Goal: Task Accomplishment & Management: Use online tool/utility

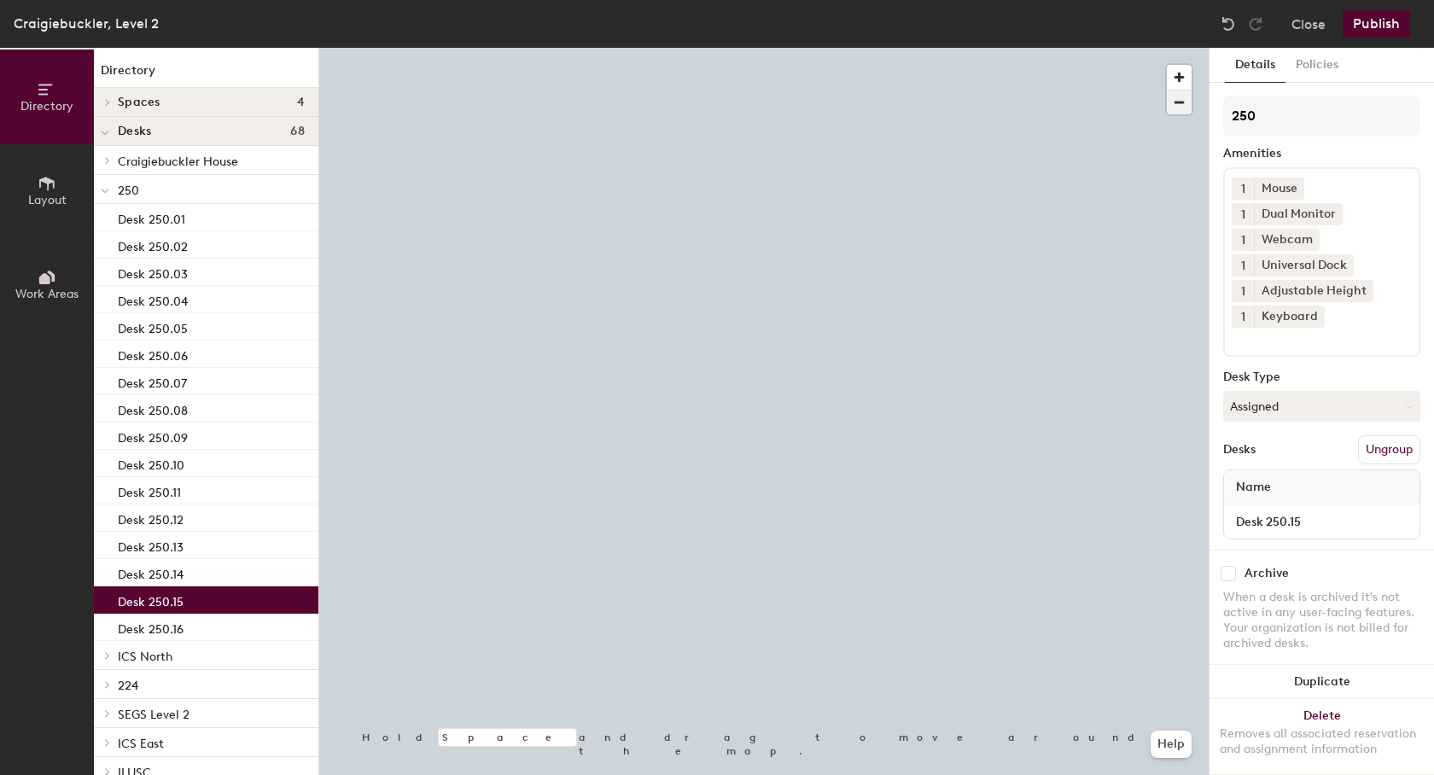
click at [1181, 99] on span "button" at bounding box center [1179, 103] width 25 height 24
click at [1179, 75] on span "button" at bounding box center [1179, 77] width 25 height 25
click at [1177, 75] on span "button" at bounding box center [1179, 77] width 25 height 25
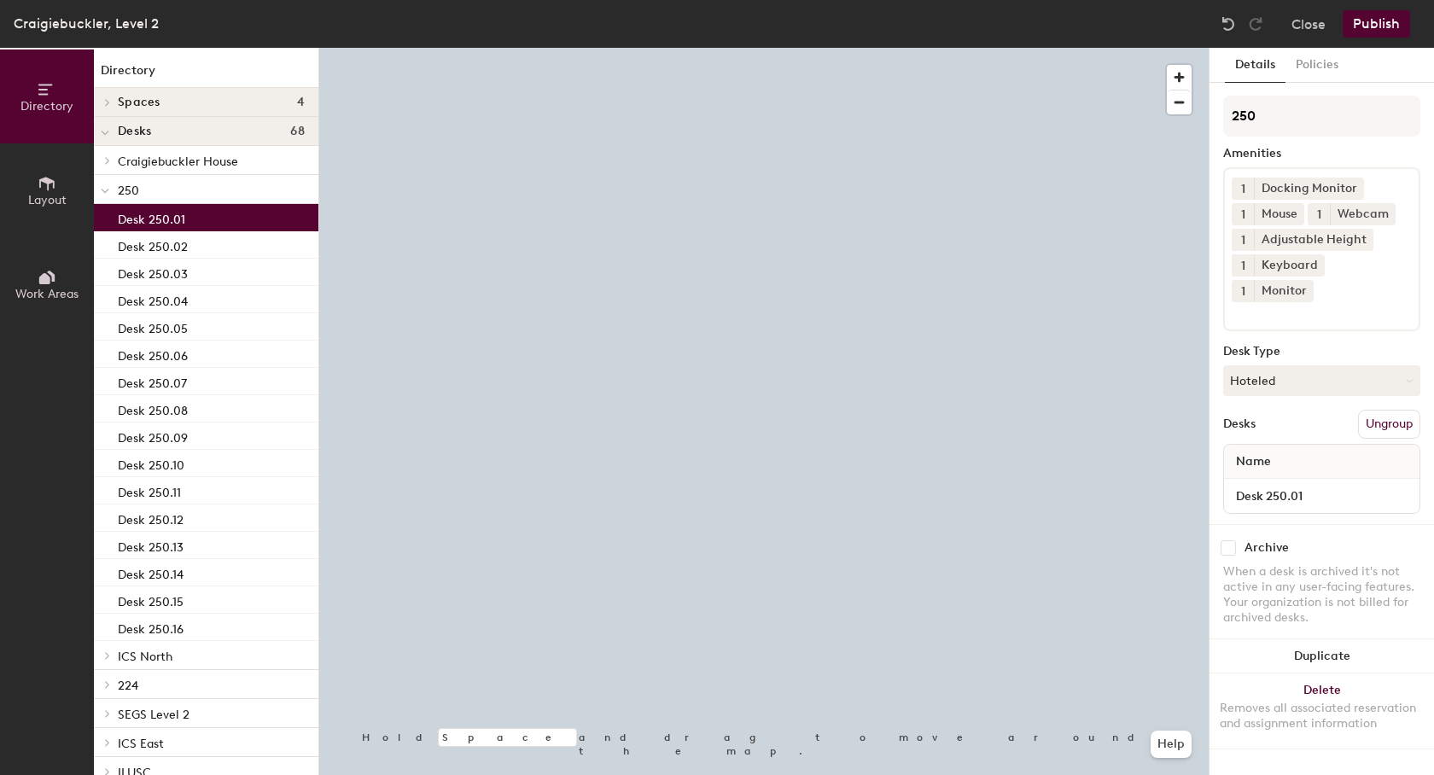
click at [178, 224] on p "Desk 250.01" at bounding box center [151, 217] width 67 height 20
click at [1183, 102] on span "button" at bounding box center [1179, 103] width 25 height 24
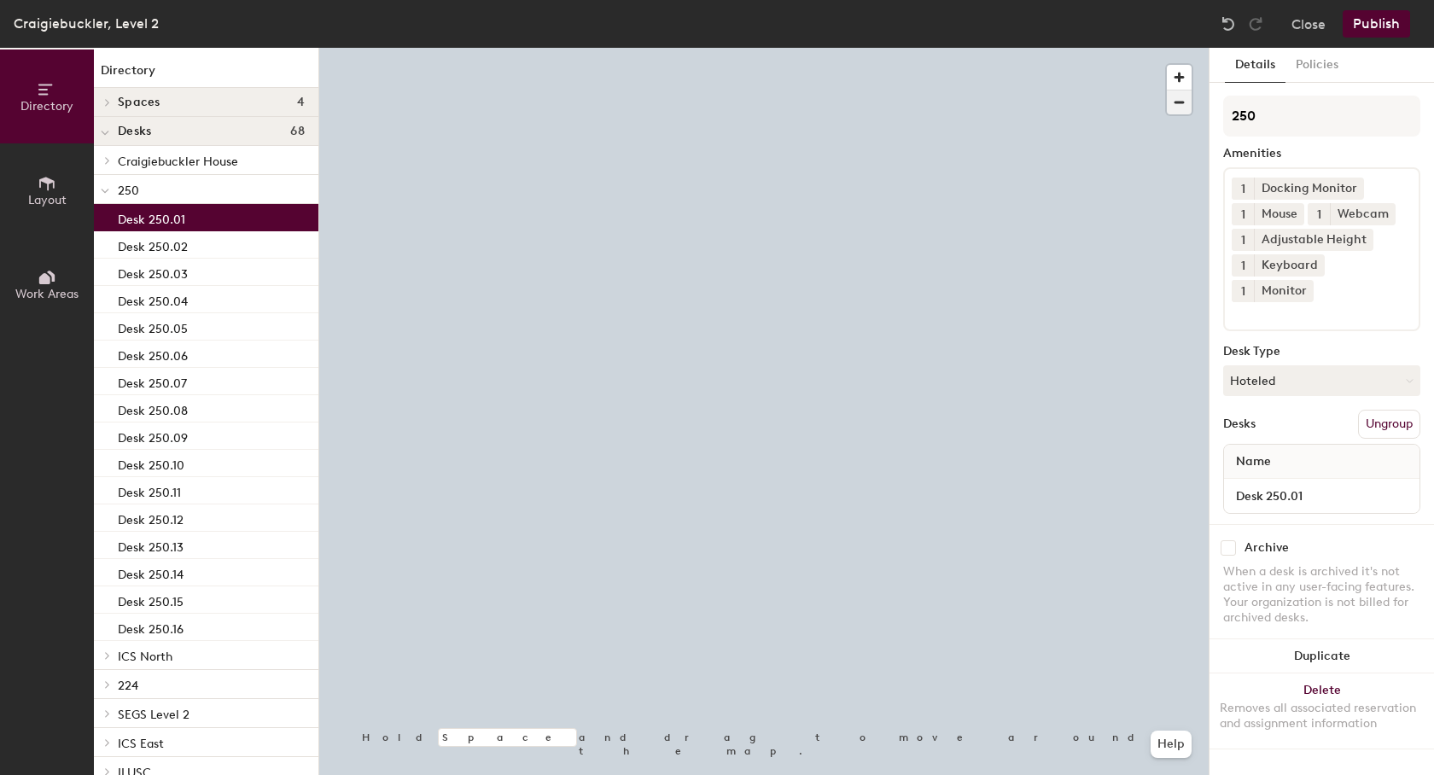
click at [1183, 102] on span "button" at bounding box center [1179, 103] width 25 height 24
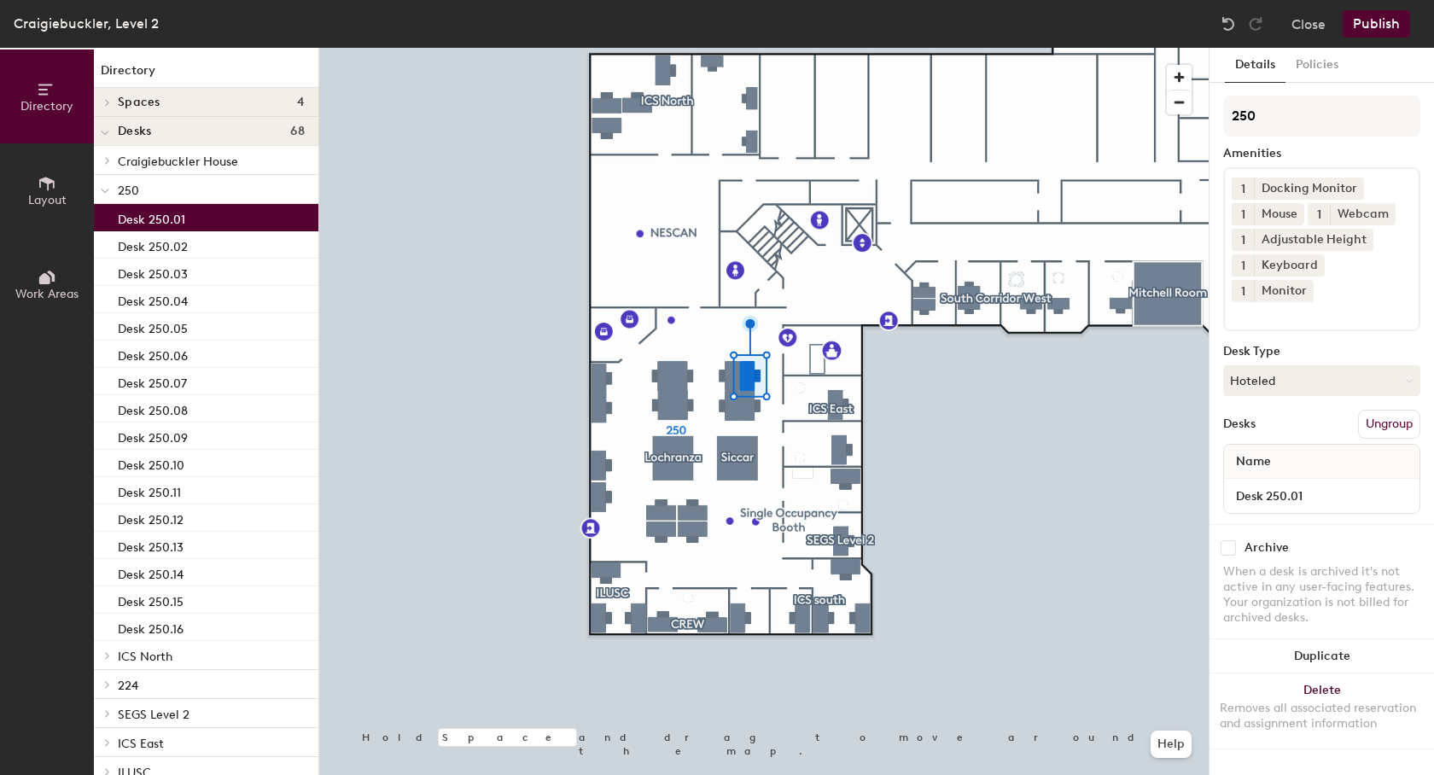
click at [1365, 26] on button "Publish" at bounding box center [1376, 23] width 67 height 27
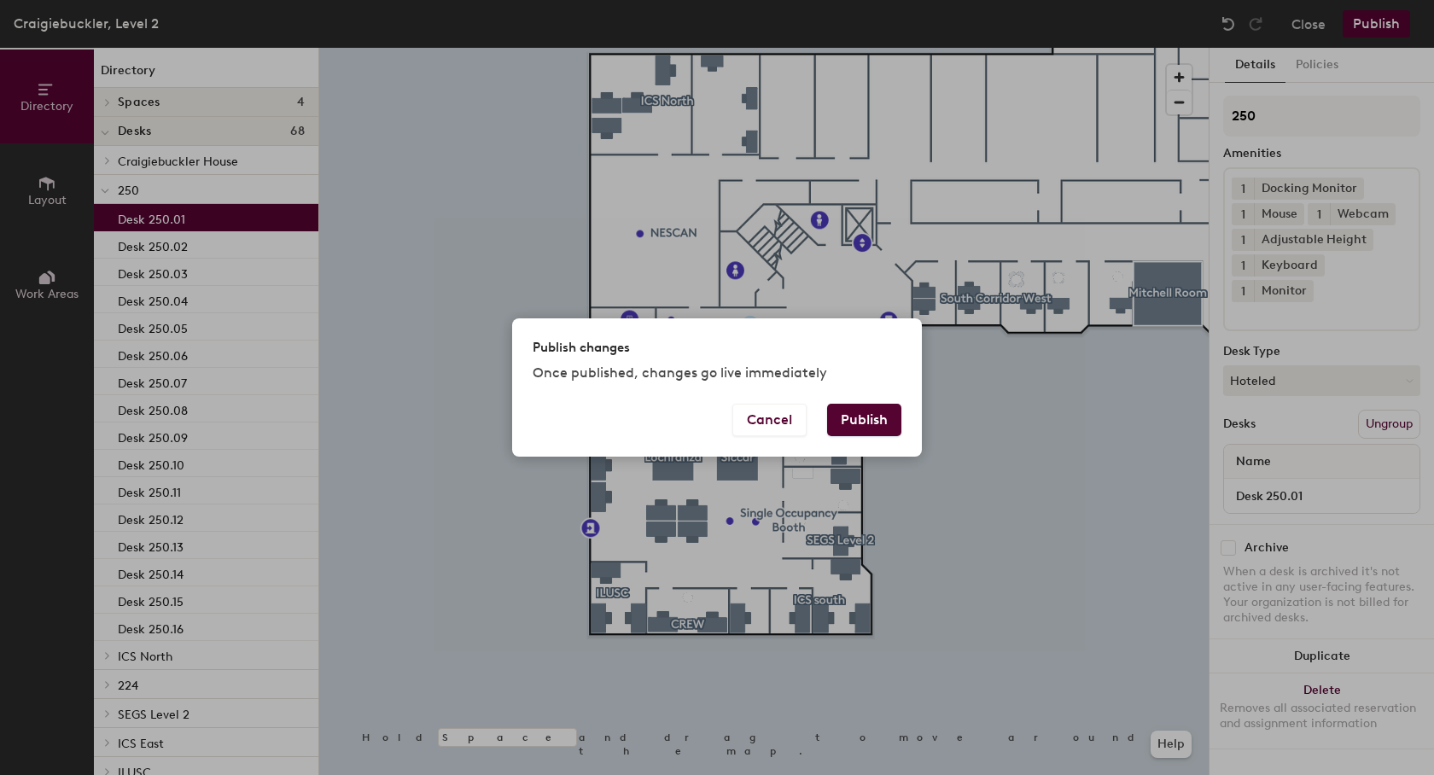
click at [887, 411] on button "Publish" at bounding box center [864, 420] width 74 height 32
